Goal: Transaction & Acquisition: Purchase product/service

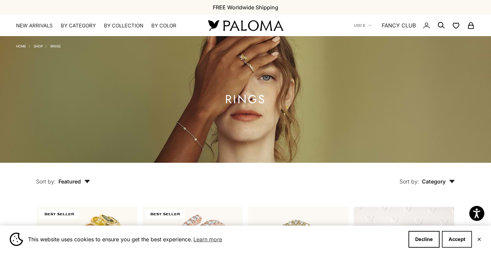
click at [459, 242] on button "Accept" at bounding box center [457, 239] width 30 height 17
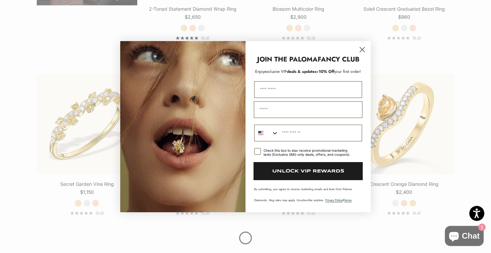
scroll to position [659, 0]
click at [360, 49] on circle "Close dialog" at bounding box center [362, 49] width 11 height 11
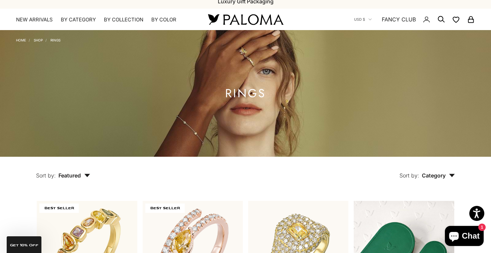
scroll to position [0, 0]
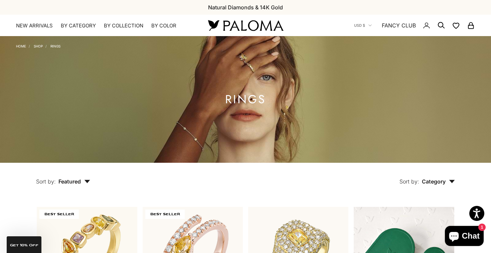
click at [440, 27] on icon "Secondary navigation" at bounding box center [442, 25] width 8 height 8
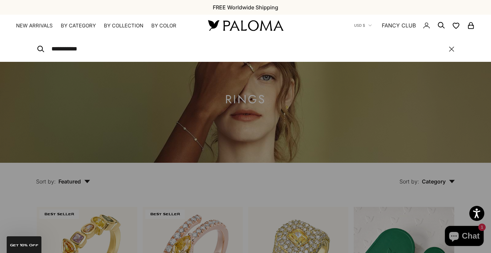
type input "**********"
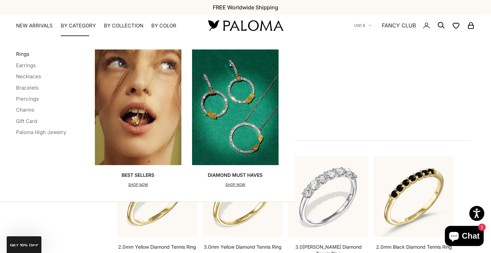
click at [20, 56] on link "Rings" at bounding box center [22, 54] width 13 height 6
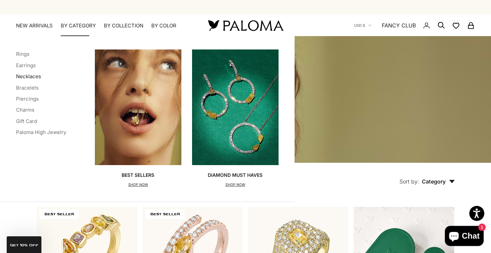
click at [26, 76] on link "Necklaces" at bounding box center [28, 76] width 25 height 6
